Goal: Task Accomplishment & Management: Manage account settings

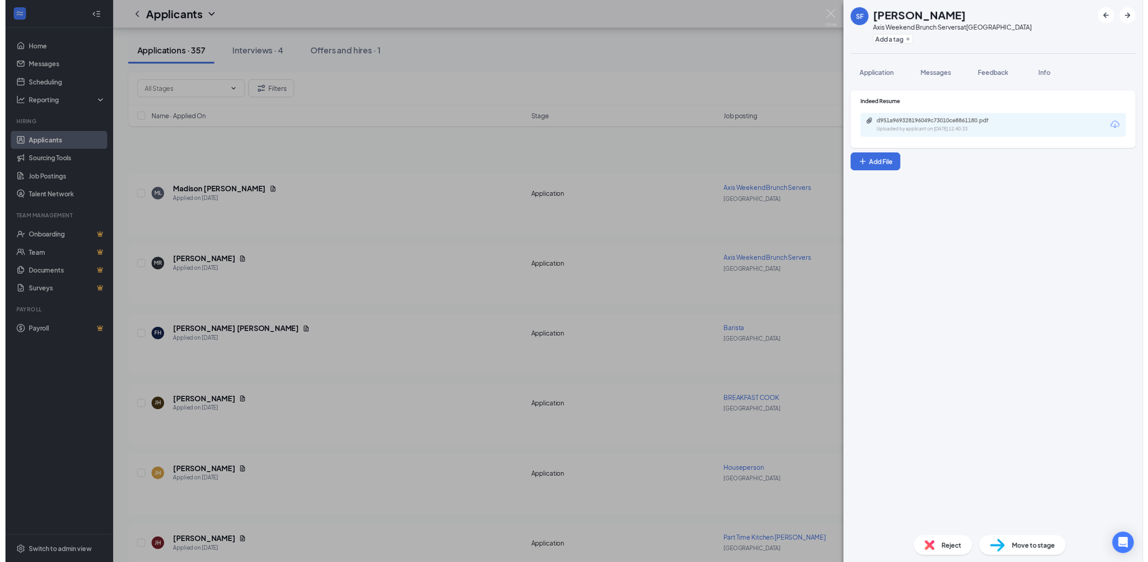
scroll to position [1575, 0]
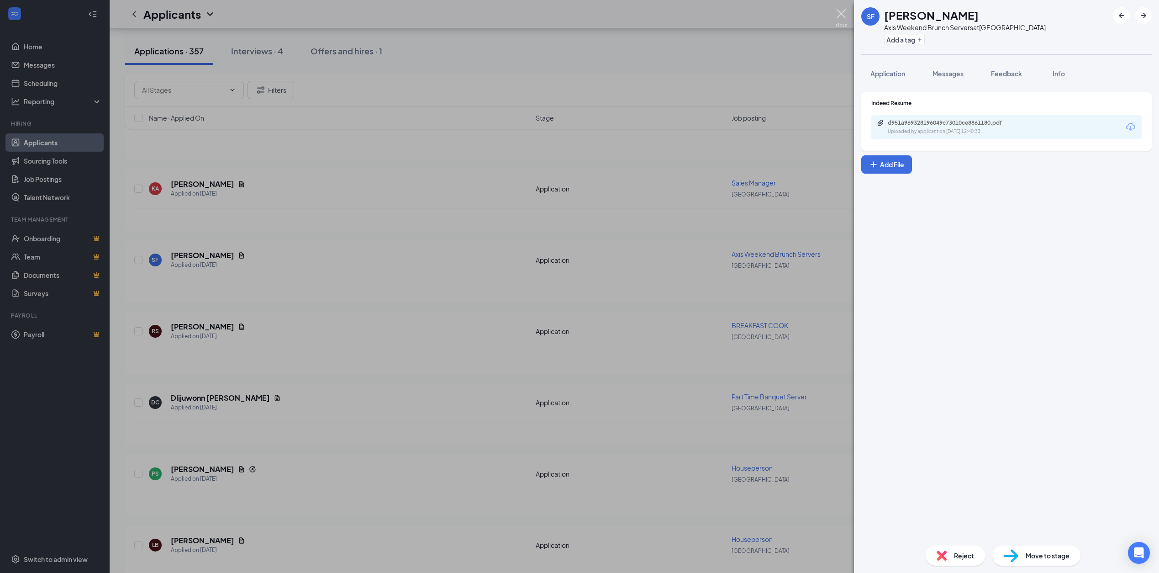
click at [837, 13] on img at bounding box center [841, 18] width 11 height 18
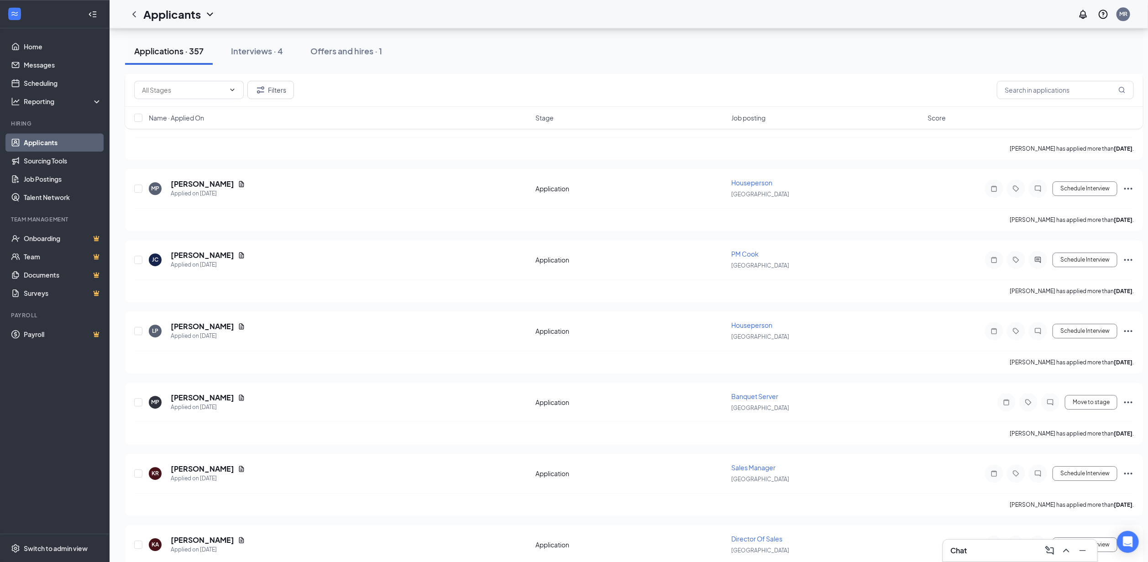
click at [49, 142] on link "Applicants" at bounding box center [63, 142] width 78 height 18
click at [49, 174] on link "Job Postings" at bounding box center [63, 179] width 78 height 18
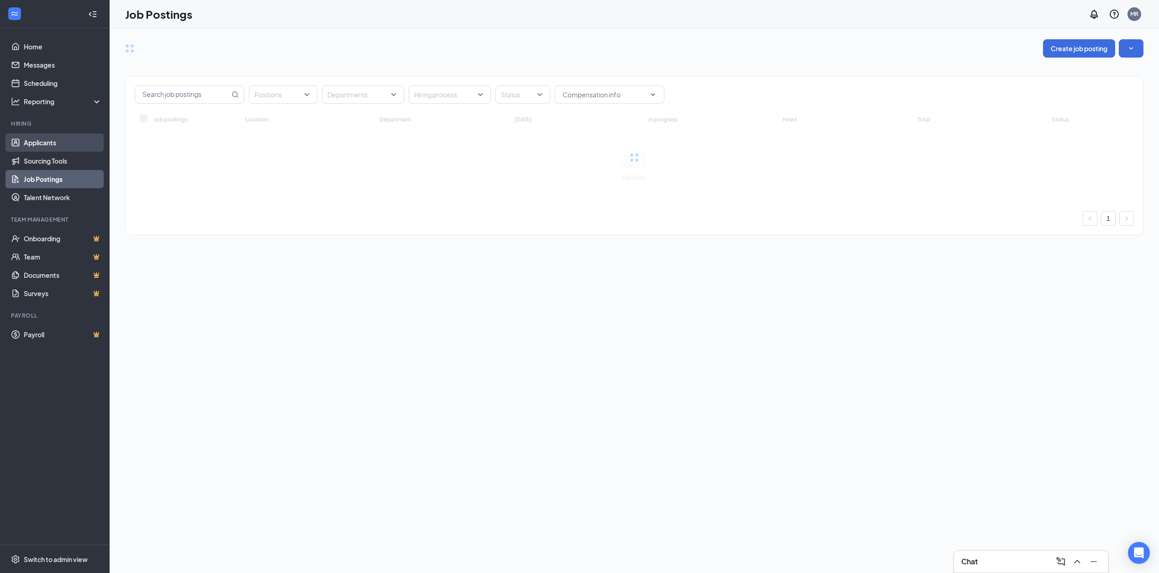
click at [44, 145] on link "Applicants" at bounding box center [63, 142] width 78 height 18
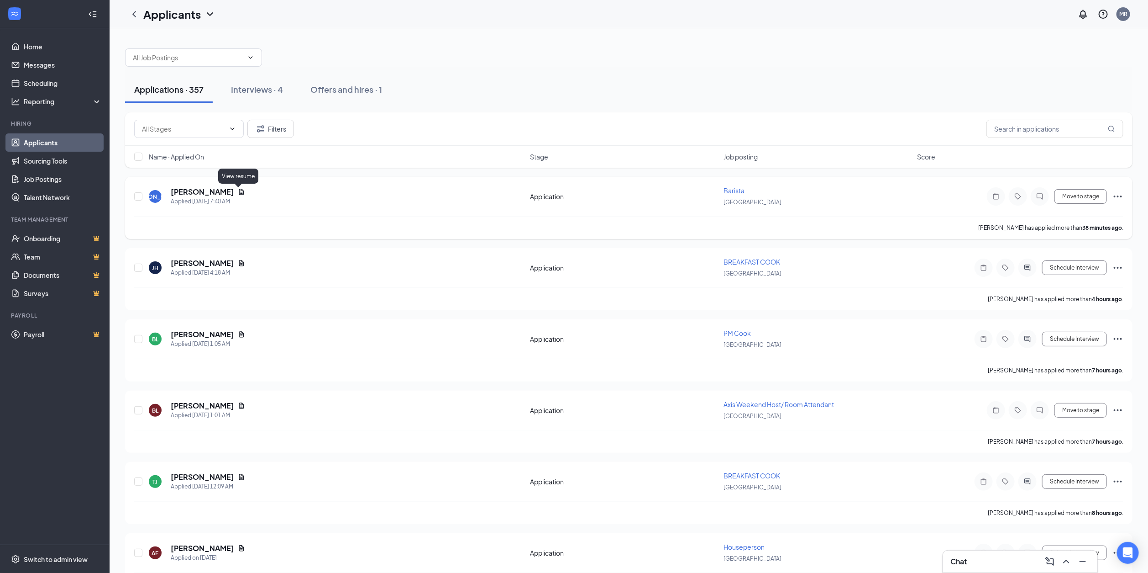
click at [240, 193] on icon "Document" at bounding box center [241, 191] width 7 height 7
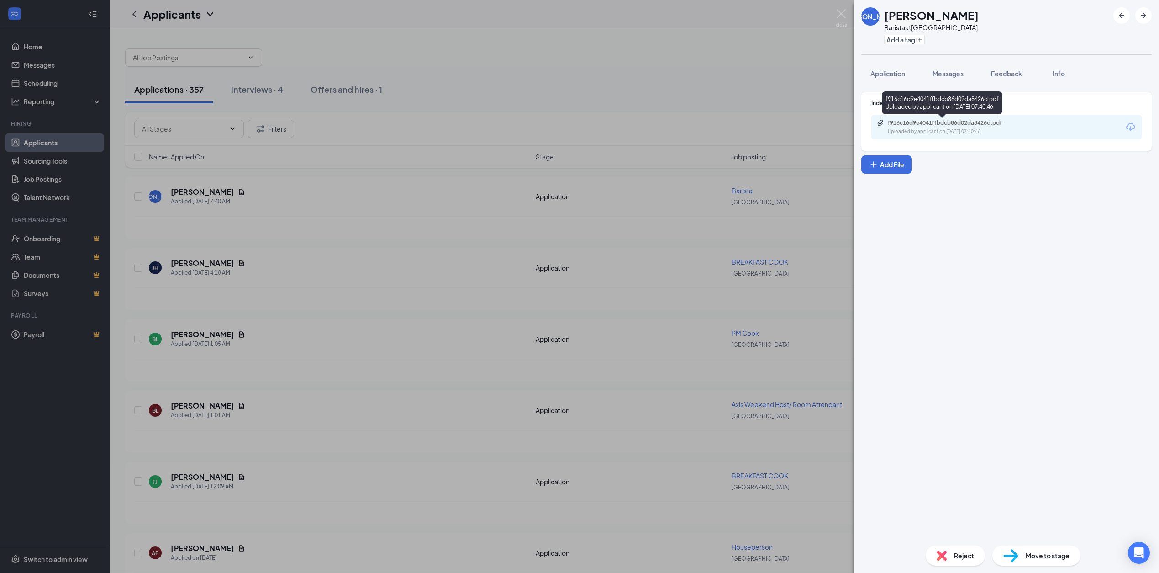
click at [924, 128] on div "Uploaded by applicant on [DATE] 07:40:46" at bounding box center [956, 131] width 137 height 7
drag, startPoint x: 887, startPoint y: 14, endPoint x: 944, endPoint y: 15, distance: 57.5
click at [944, 15] on h1 "[PERSON_NAME]" at bounding box center [931, 15] width 95 height 16
drag, startPoint x: 944, startPoint y: 15, endPoint x: 884, endPoint y: 12, distance: 59.9
click at [884, 12] on h1 "[PERSON_NAME]" at bounding box center [931, 15] width 95 height 16
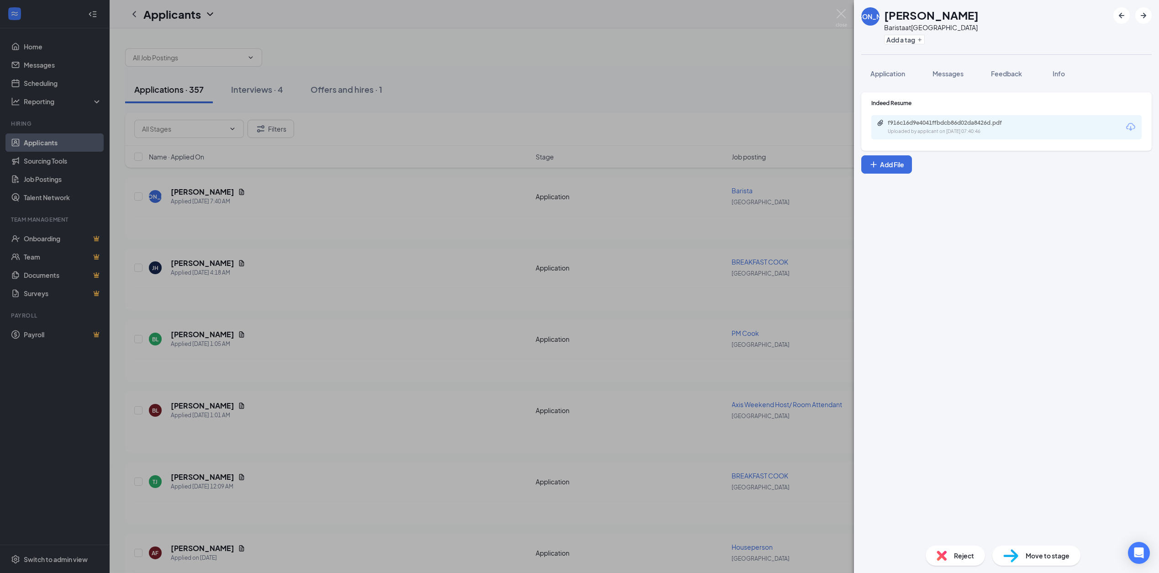
drag, startPoint x: 883, startPoint y: 13, endPoint x: 976, endPoint y: 19, distance: 93.4
click at [976, 19] on div "[PERSON_NAME] at [GEOGRAPHIC_DATA] Add a tag" at bounding box center [1006, 27] width 305 height 54
copy h1 "[PERSON_NAME]"
click at [952, 554] on div "Reject" at bounding box center [955, 555] width 59 height 20
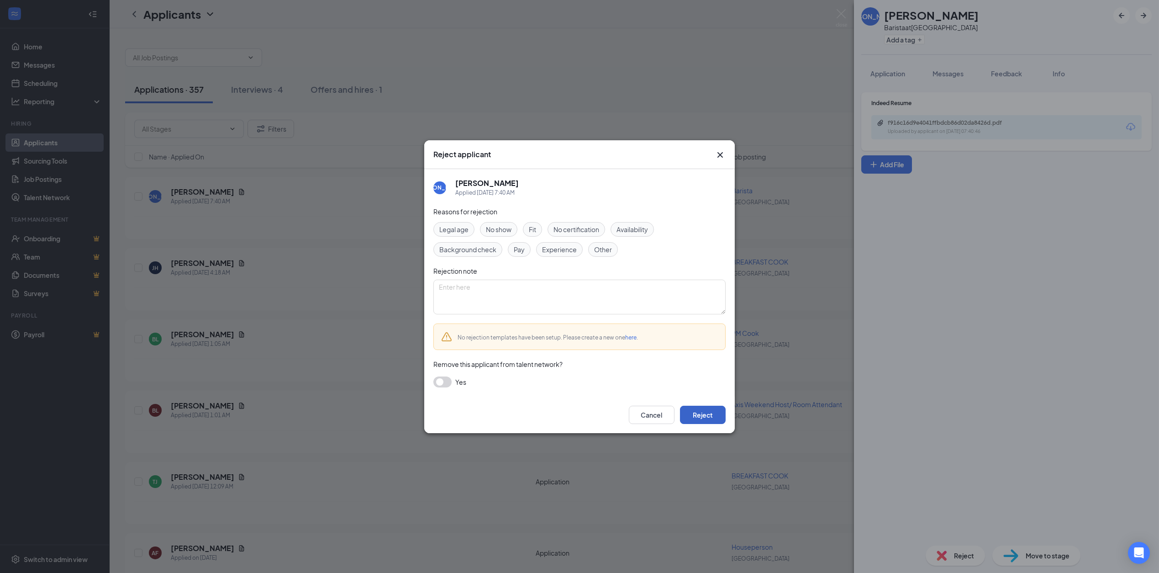
click at [696, 408] on button "Reject" at bounding box center [703, 414] width 46 height 18
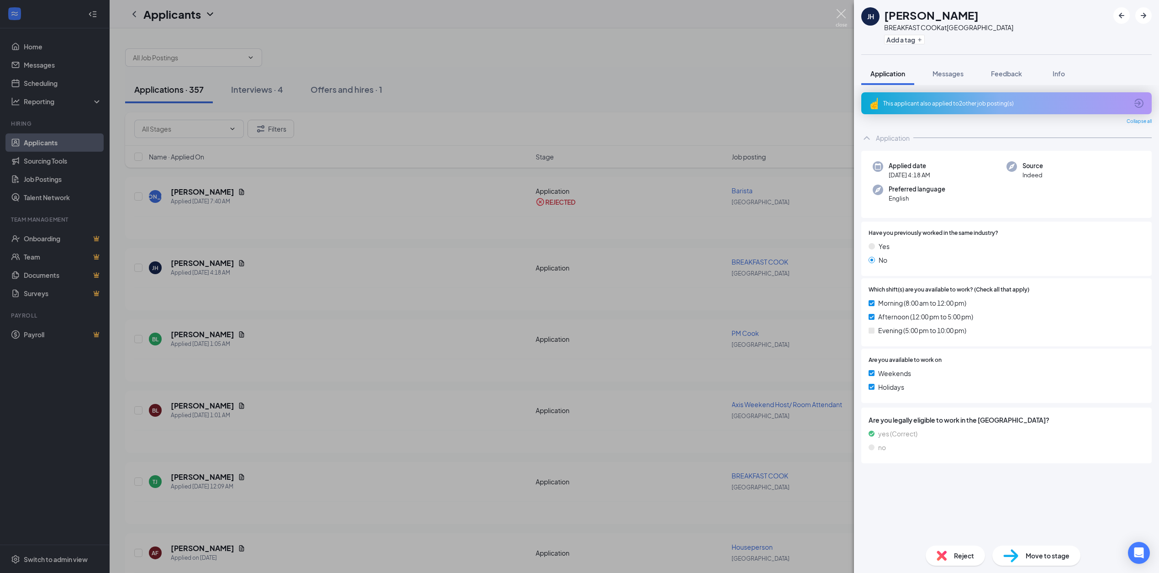
click at [842, 12] on img at bounding box center [841, 18] width 11 height 18
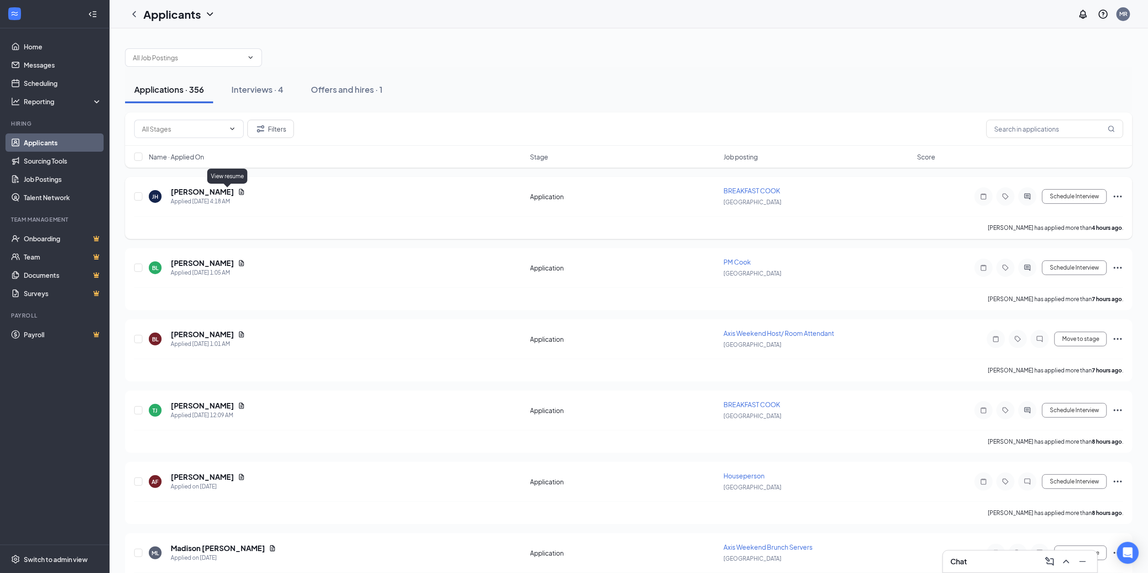
click at [238, 191] on icon "Document" at bounding box center [241, 191] width 7 height 7
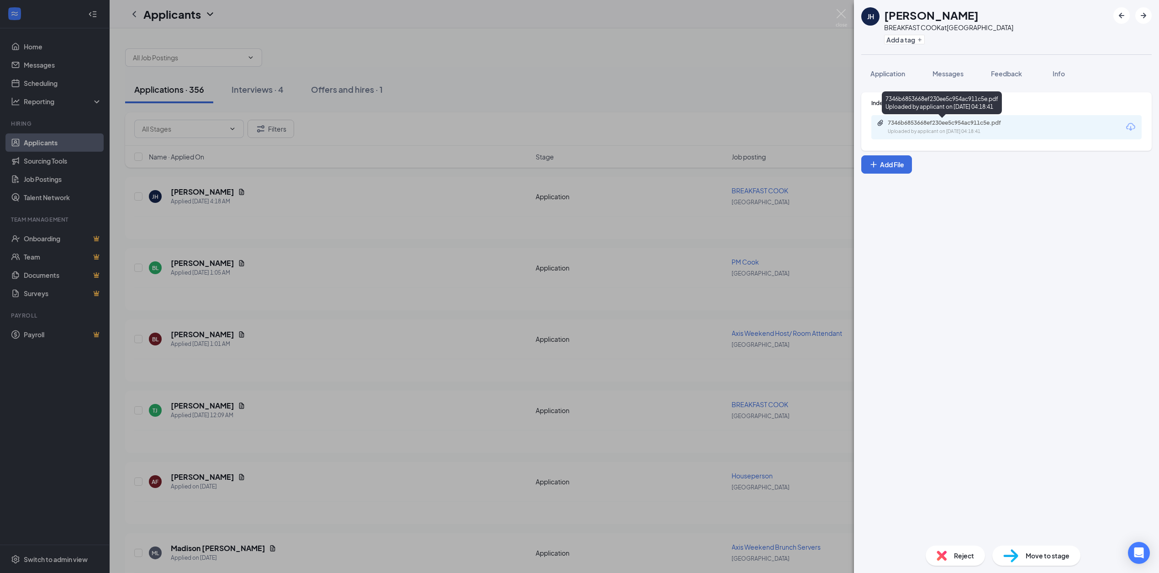
click at [920, 126] on div "7346b6853668ef230ee5c954ac911c5e.pdf" at bounding box center [952, 122] width 128 height 7
click at [971, 557] on span "Reject" at bounding box center [964, 555] width 20 height 10
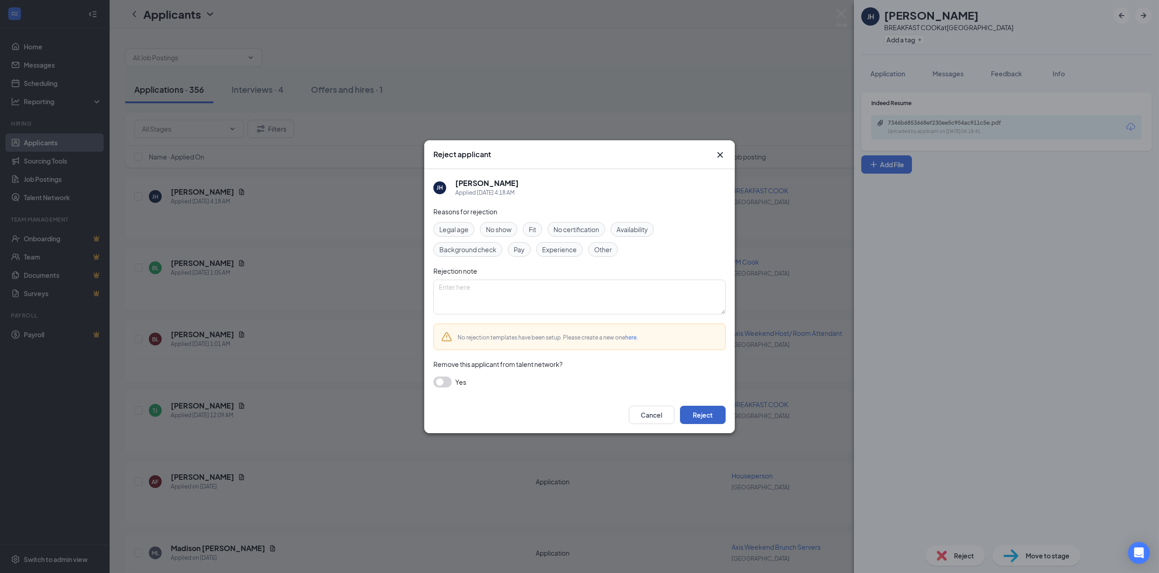
click at [709, 410] on button "Reject" at bounding box center [703, 414] width 46 height 18
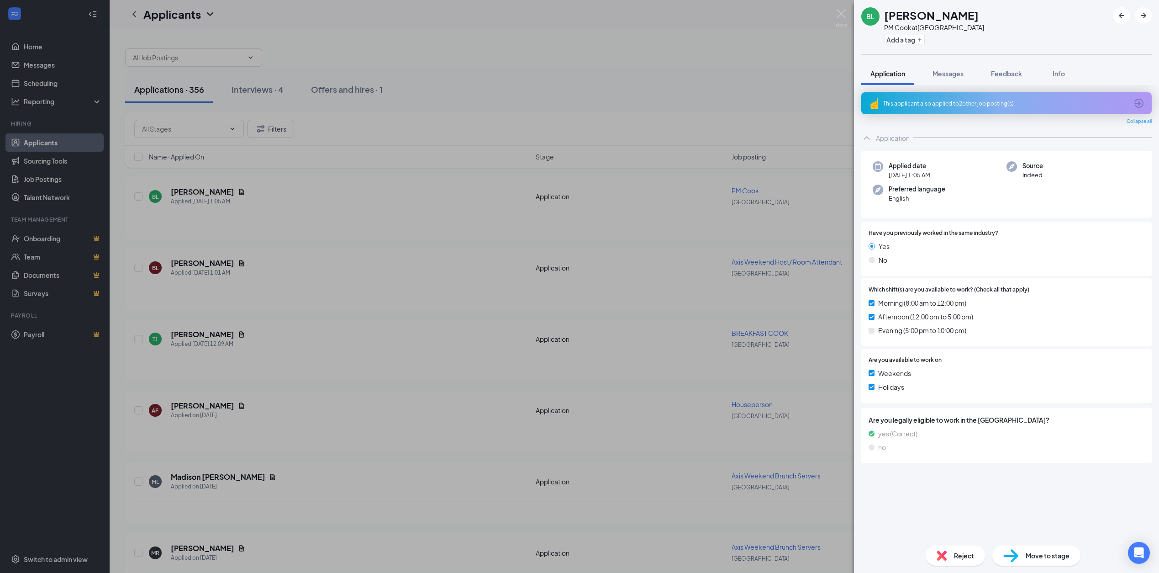
click at [227, 191] on div "BL [PERSON_NAME] PM [PERSON_NAME] at [GEOGRAPHIC_DATA] Add a tag Application Me…" at bounding box center [579, 286] width 1159 height 573
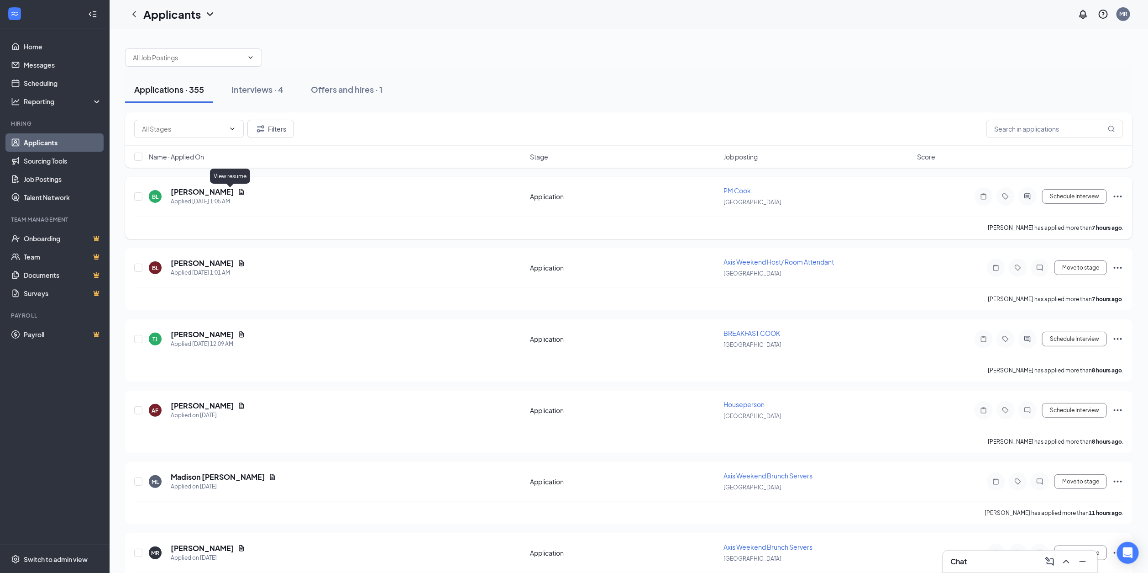
click at [238, 191] on icon "Document" at bounding box center [241, 191] width 7 height 7
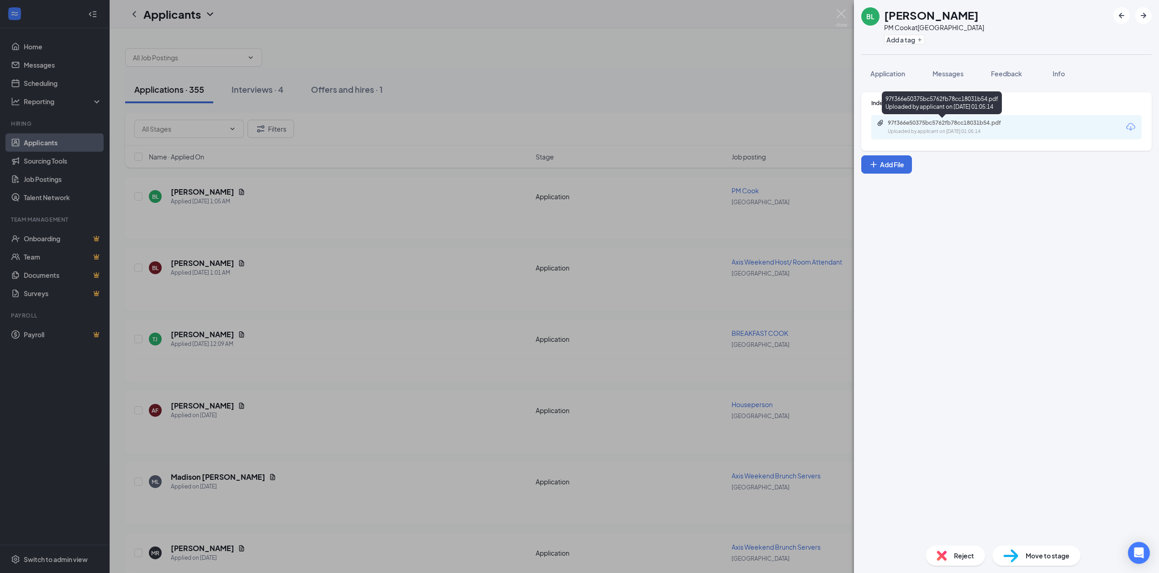
click at [920, 122] on div "97f366e50375bc5762fb78cc18031b54.pdf" at bounding box center [952, 122] width 128 height 7
click at [968, 553] on span "Reject" at bounding box center [964, 555] width 20 height 10
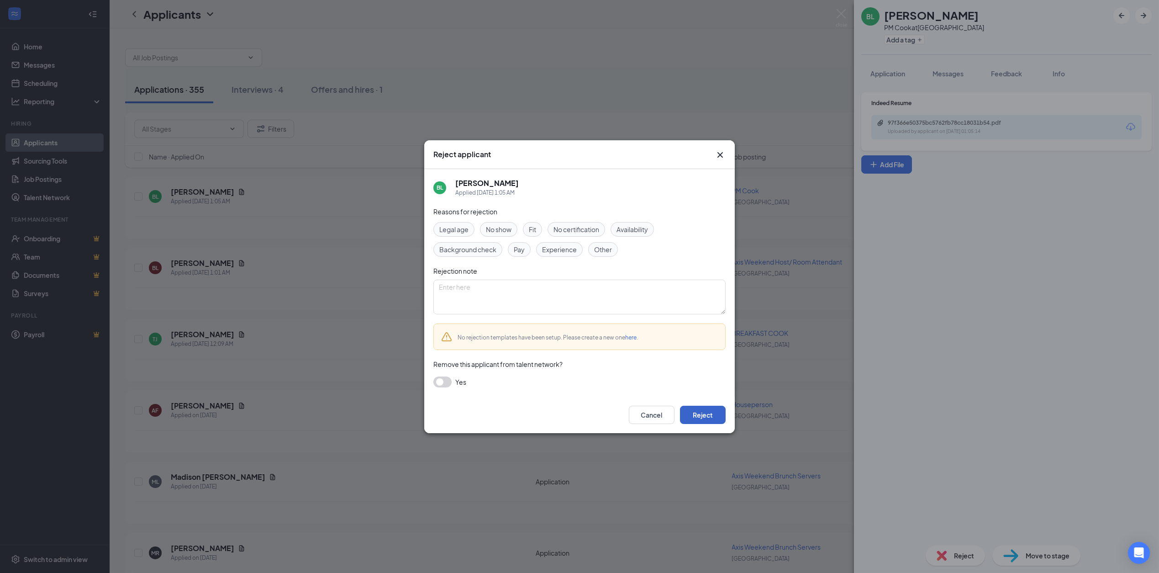
click at [703, 410] on button "Reject" at bounding box center [703, 414] width 46 height 18
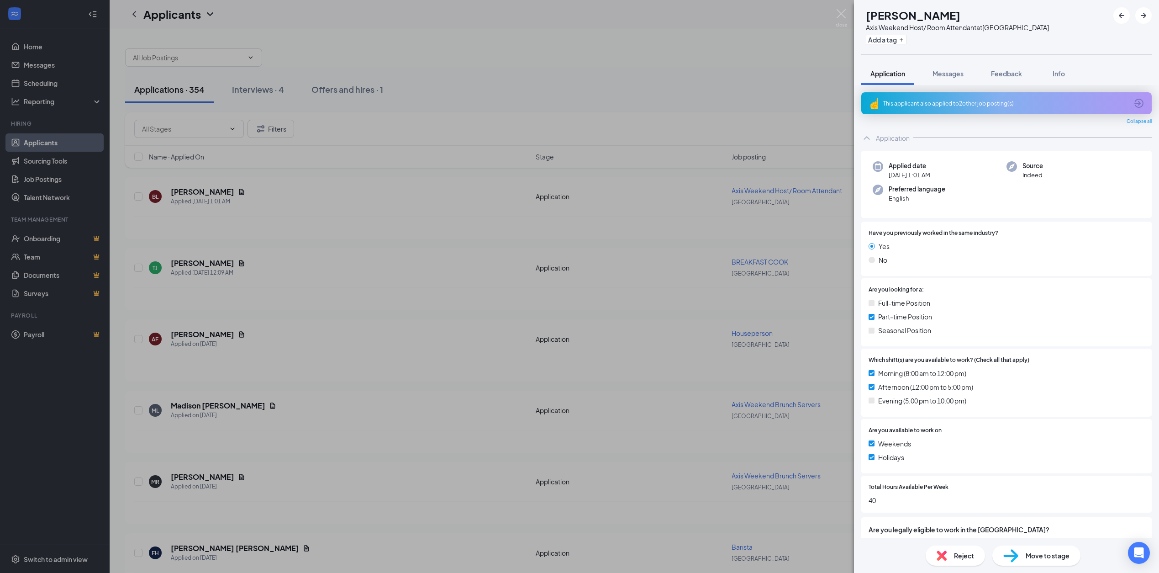
click at [409, 224] on div "BL [PERSON_NAME] Axis Weekend Host/ Room Attendant at [GEOGRAPHIC_DATA] Add a t…" at bounding box center [579, 286] width 1159 height 573
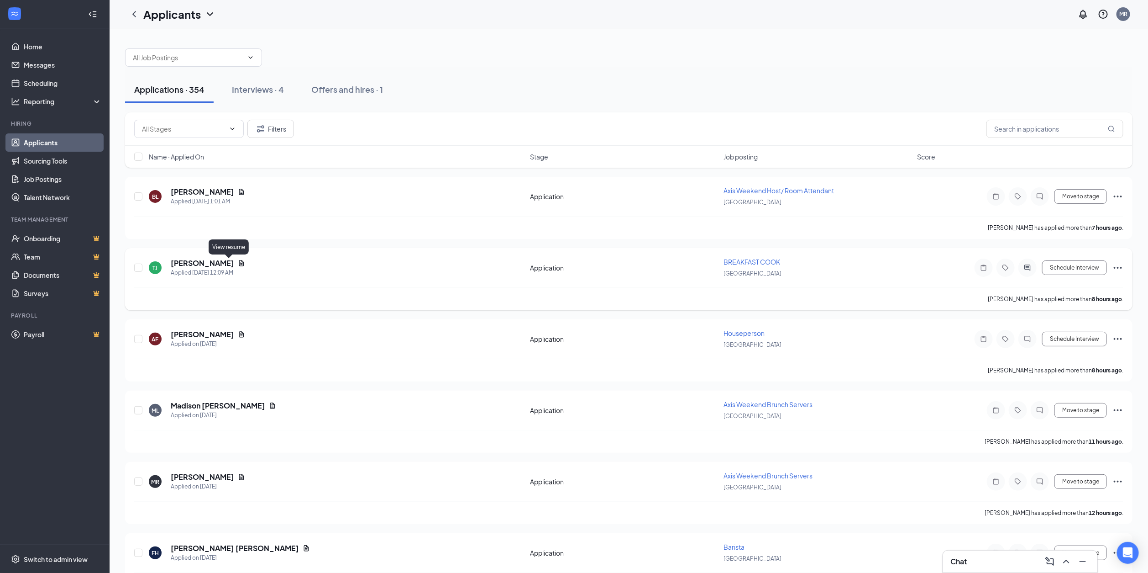
click at [238, 264] on icon "Document" at bounding box center [241, 262] width 7 height 7
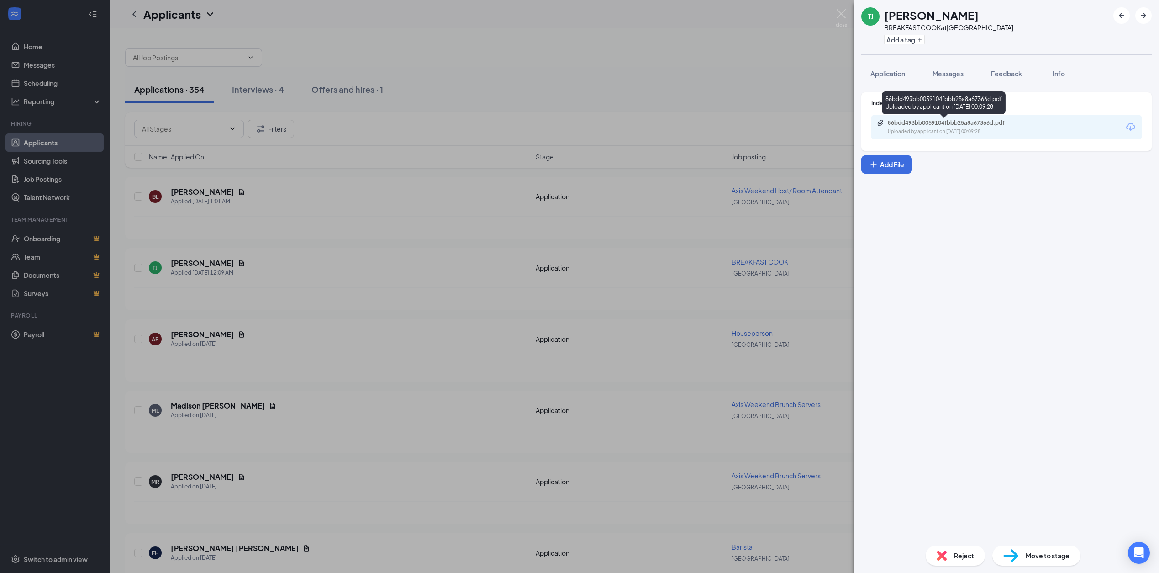
click at [943, 122] on div "86bdd493bb0059104fbbb25a8a67366d.pdf" at bounding box center [952, 122] width 128 height 7
click at [444, 263] on div "TJ [PERSON_NAME] BREAKFAST COOK at [GEOGRAPHIC_DATA] Add a tag Application Mess…" at bounding box center [579, 286] width 1159 height 573
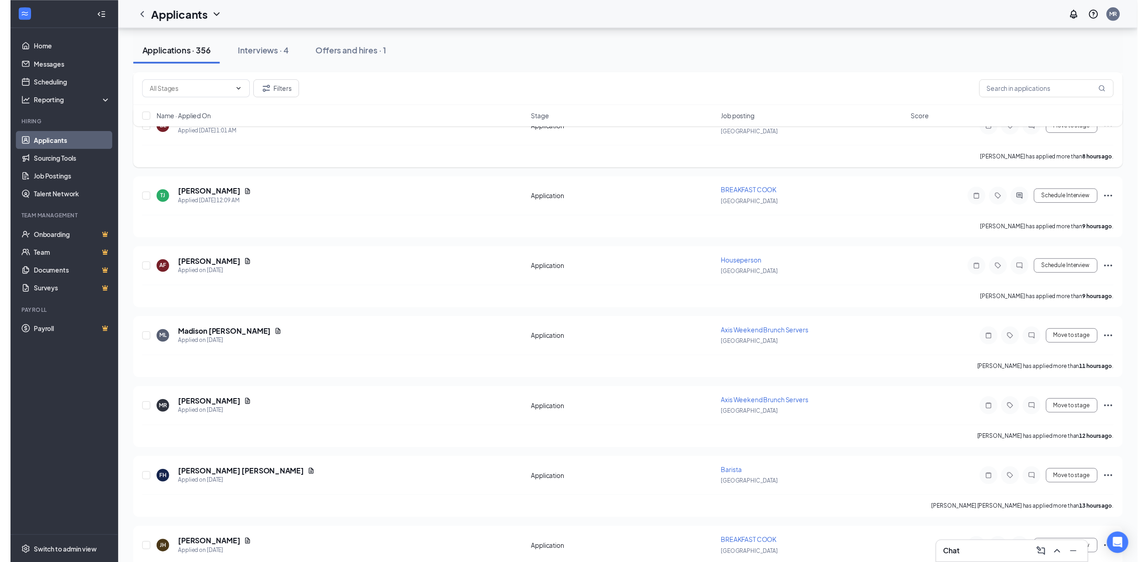
scroll to position [274, 0]
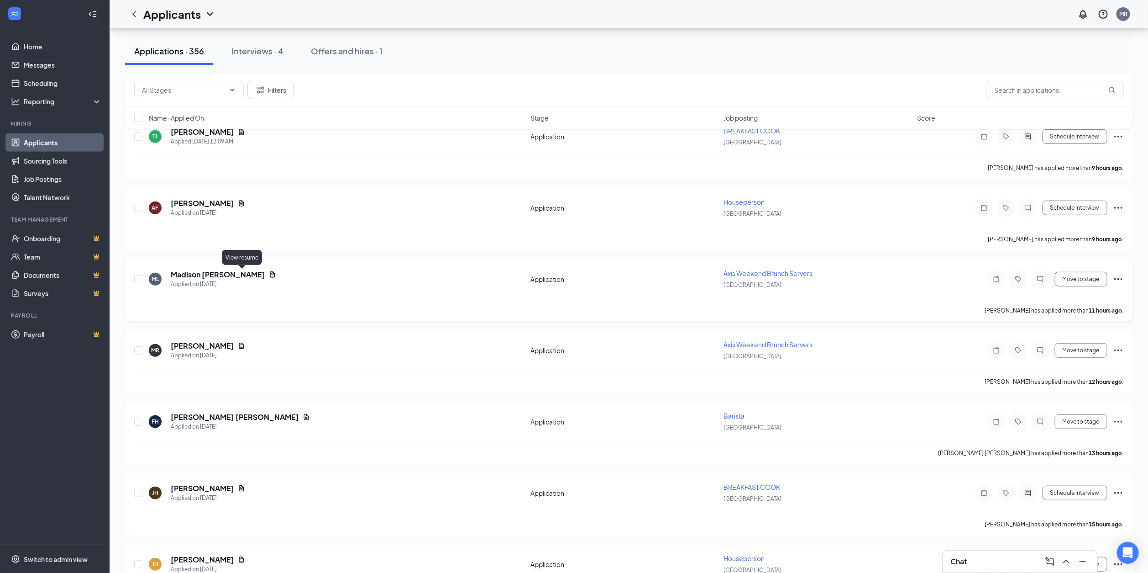
click at [269, 274] on icon "Document" at bounding box center [272, 274] width 7 height 7
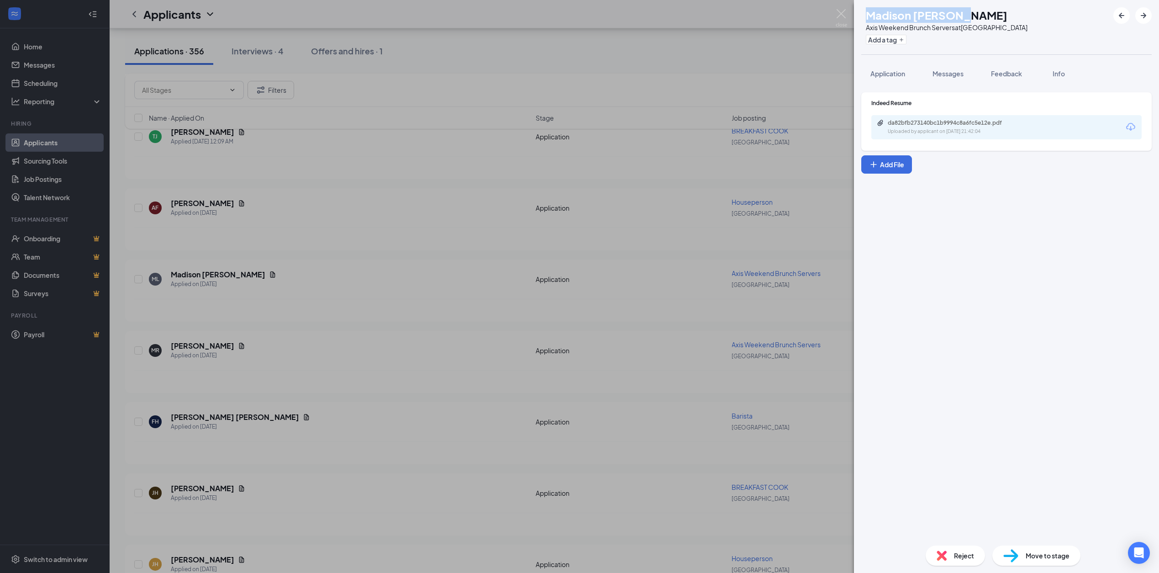
drag, startPoint x: 1012, startPoint y: 10, endPoint x: 882, endPoint y: 11, distance: 129.7
click at [882, 11] on div "[PERSON_NAME] [PERSON_NAME] Axis Weekend Brunch Servers at [GEOGRAPHIC_DATA] Ad…" at bounding box center [1006, 27] width 305 height 54
copy h1 "Madison [PERSON_NAME]"
click at [946, 122] on div "da82bfb273140bc1b9994c8a6fc5e12e.pdf" at bounding box center [952, 122] width 128 height 7
drag, startPoint x: 401, startPoint y: 278, endPoint x: 383, endPoint y: 290, distance: 22.0
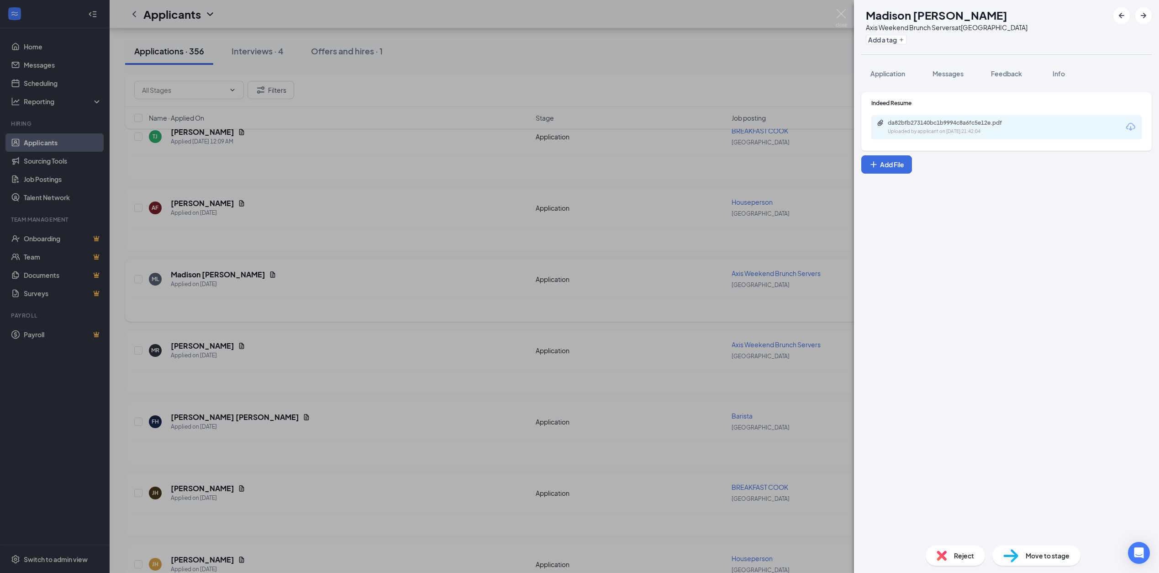
click at [400, 278] on div "[PERSON_NAME] [PERSON_NAME] Axis Weekend Brunch Servers at [GEOGRAPHIC_DATA] Ad…" at bounding box center [579, 286] width 1159 height 573
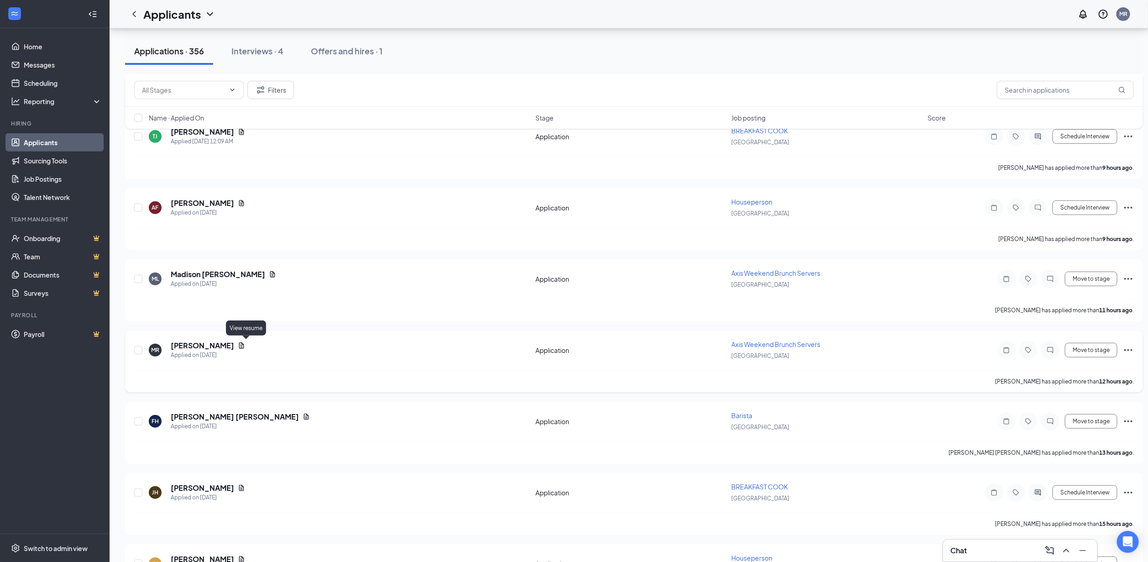
click at [245, 342] on icon "Document" at bounding box center [241, 345] width 7 height 7
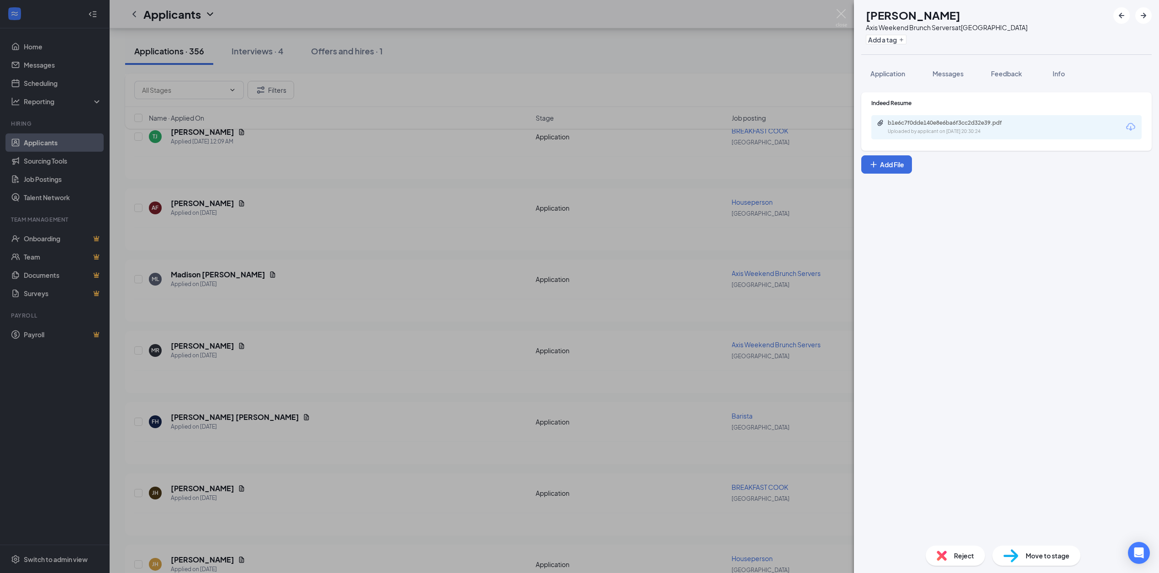
click at [1026, 16] on div "[PERSON_NAME] Axis Weekend Brunch Servers at [GEOGRAPHIC_DATA] Add a tag" at bounding box center [1006, 27] width 305 height 54
drag, startPoint x: 1026, startPoint y: 16, endPoint x: 882, endPoint y: 14, distance: 143.4
click at [882, 14] on div "[PERSON_NAME] Axis Weekend Brunch Servers at [GEOGRAPHIC_DATA] Add a tag" at bounding box center [1006, 27] width 305 height 54
copy h1 "[PERSON_NAME]"
click at [952, 126] on div "b1e6c7f0dde140e8e6ba6f3cc2d32e39.pdf" at bounding box center [952, 122] width 128 height 7
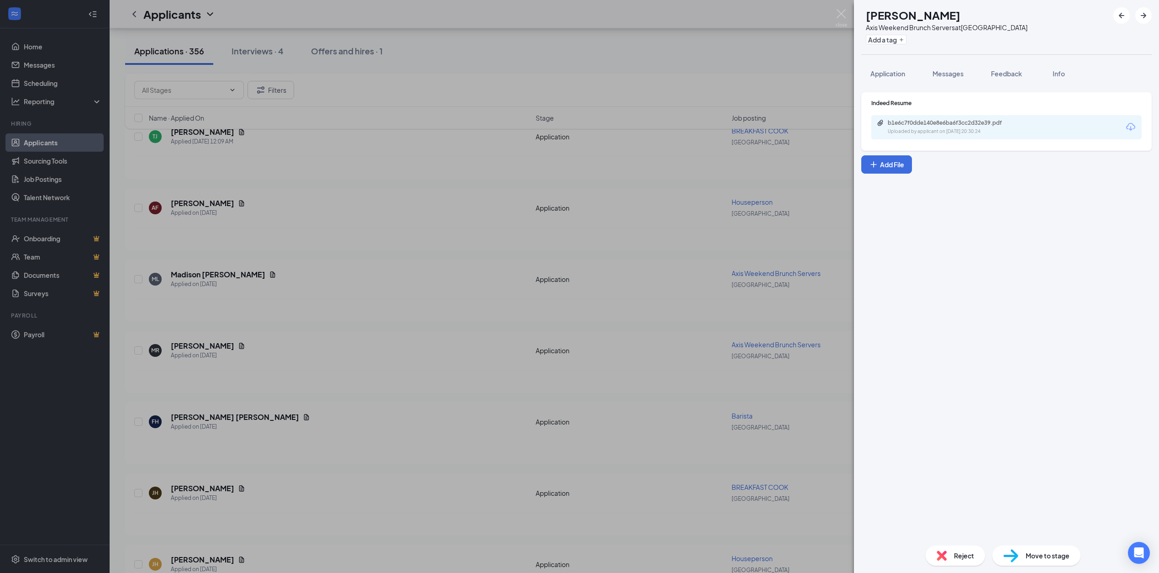
click at [398, 300] on div "[PERSON_NAME] Axis Weekend Brunch Servers at [GEOGRAPHIC_DATA] Add a tag Applic…" at bounding box center [579, 286] width 1159 height 573
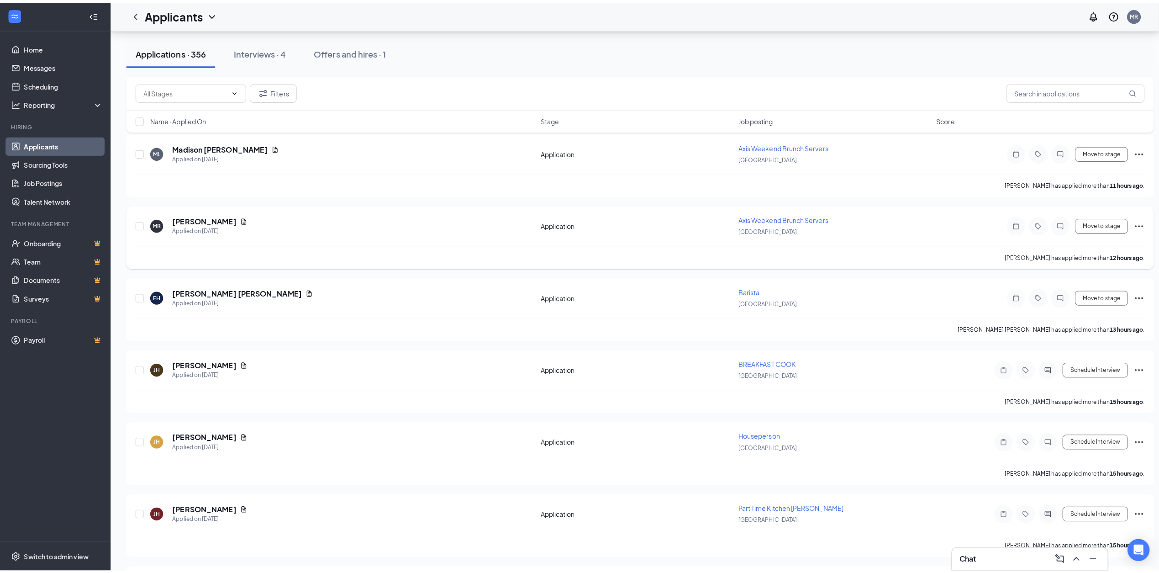
scroll to position [411, 0]
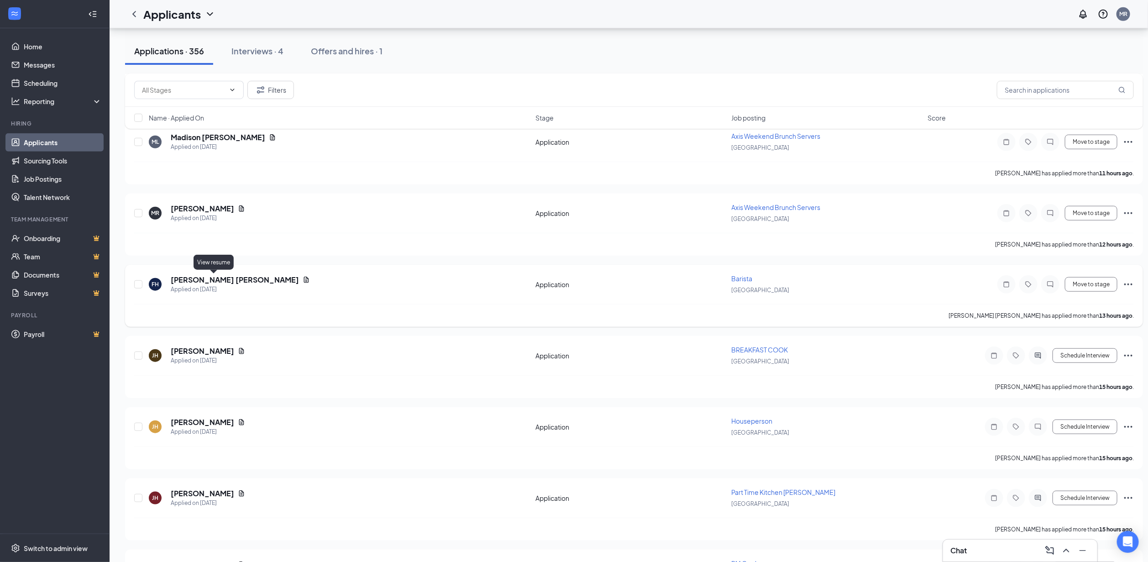
click at [303, 279] on icon "Document" at bounding box center [306, 279] width 7 height 7
